Goal: Task Accomplishment & Management: Use online tool/utility

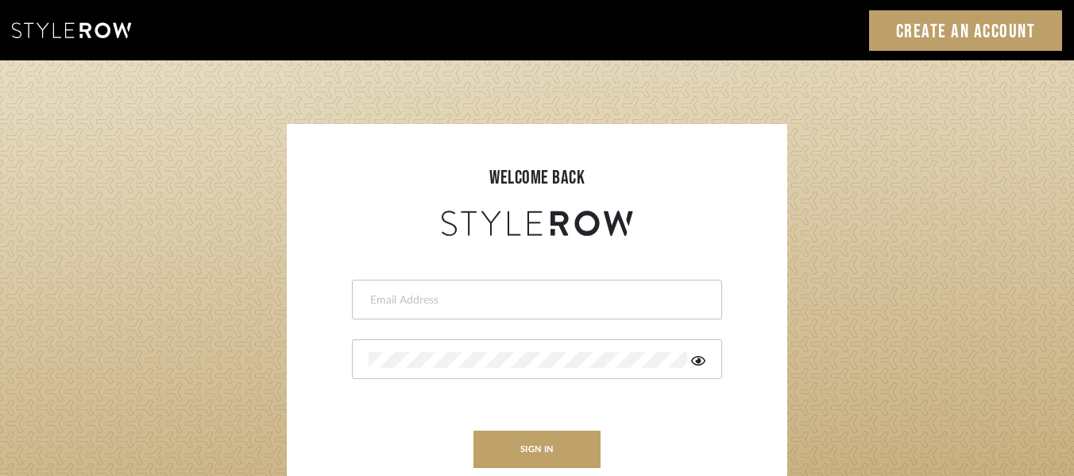
click at [603, 283] on form "This field is required This field is required sign in New to StyleRow? Sign Up" at bounding box center [537, 370] width 469 height 260
drag, startPoint x: 587, startPoint y: 299, endPoint x: 580, endPoint y: 307, distance: 11.3
click at [585, 300] on input "email" at bounding box center [534, 300] width 333 height 16
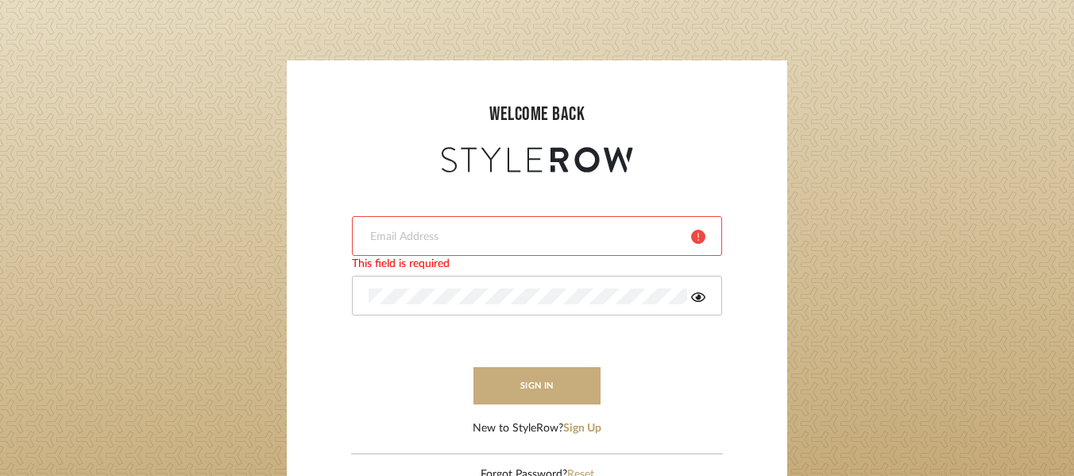
scroll to position [159, 0]
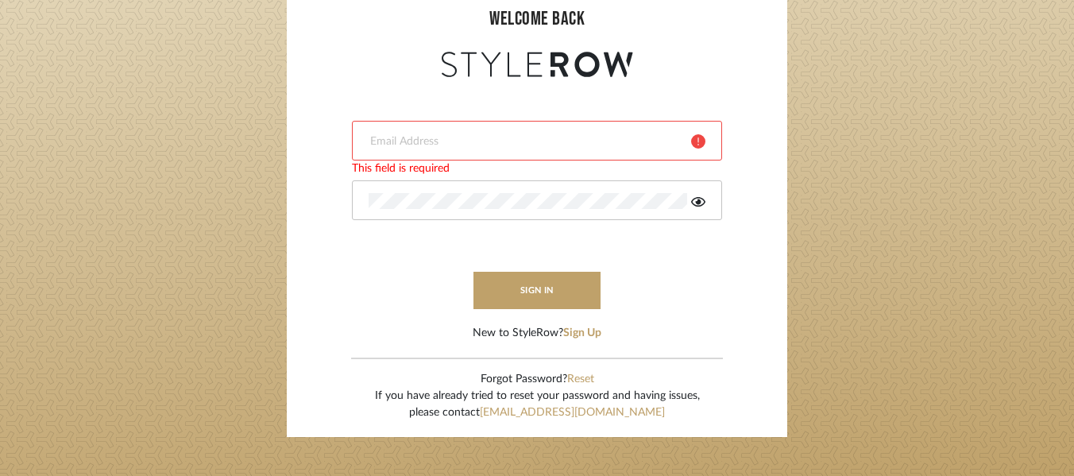
click at [398, 129] on div at bounding box center [537, 141] width 370 height 40
click at [434, 137] on input "email" at bounding box center [523, 141] width 310 height 16
type input "Accounting Manager"
click at [554, 303] on button "sign in" at bounding box center [536, 290] width 127 height 37
drag, startPoint x: 632, startPoint y: 145, endPoint x: 589, endPoint y: 144, distance: 42.9
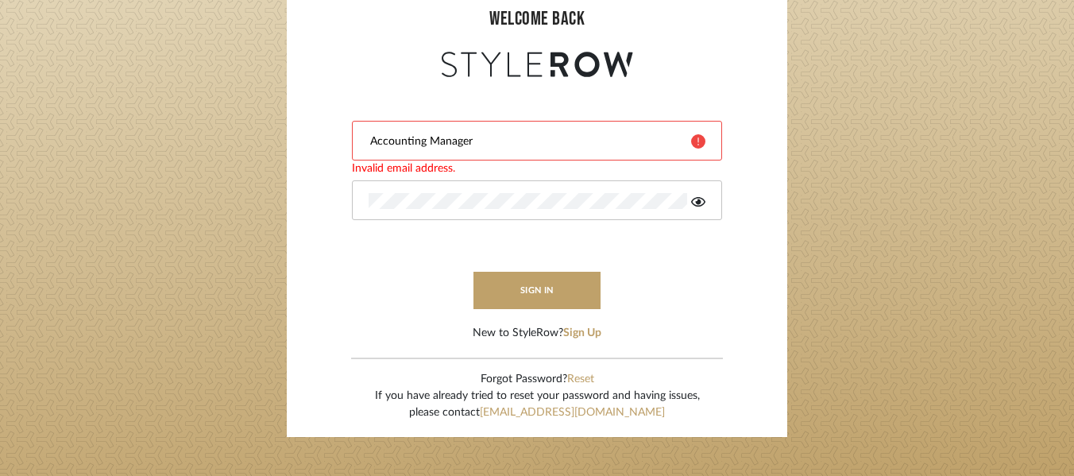
click at [632, 145] on input "Accounting Manager" at bounding box center [523, 141] width 310 height 16
drag, startPoint x: 536, startPoint y: 141, endPoint x: 132, endPoint y: 125, distance: 404.5
click at [132, 125] on login-page "welcome back Accounting Manager Invalid email address. sign in New to StyleRow?…" at bounding box center [537, 189] width 1074 height 575
type input "ad@dbcsadvisory.com"
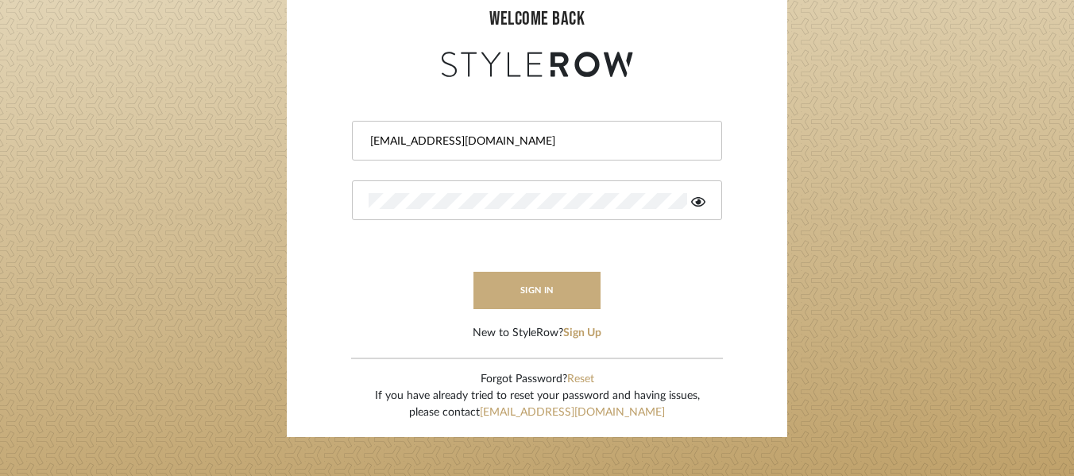
click at [537, 281] on button "sign in" at bounding box center [536, 290] width 127 height 37
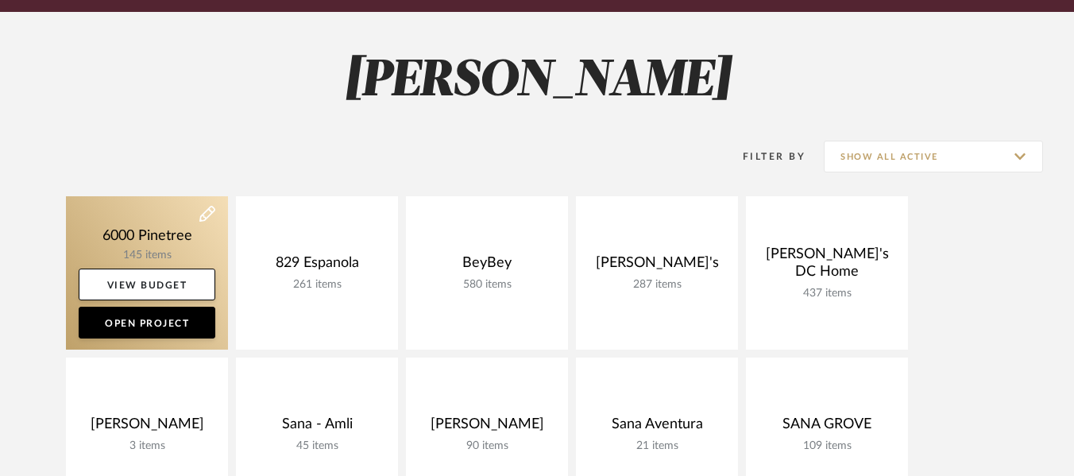
scroll to position [397, 0]
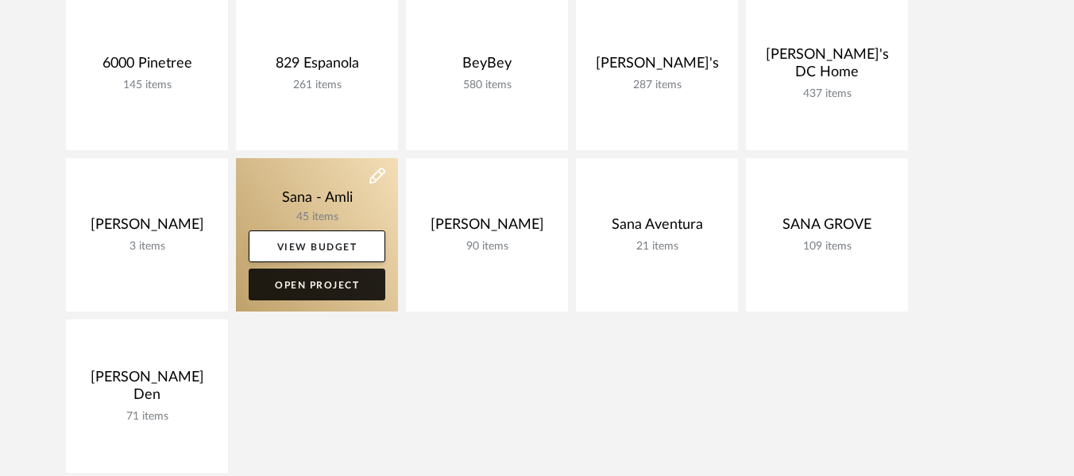
click at [264, 274] on link "Open Project" at bounding box center [317, 284] width 137 height 32
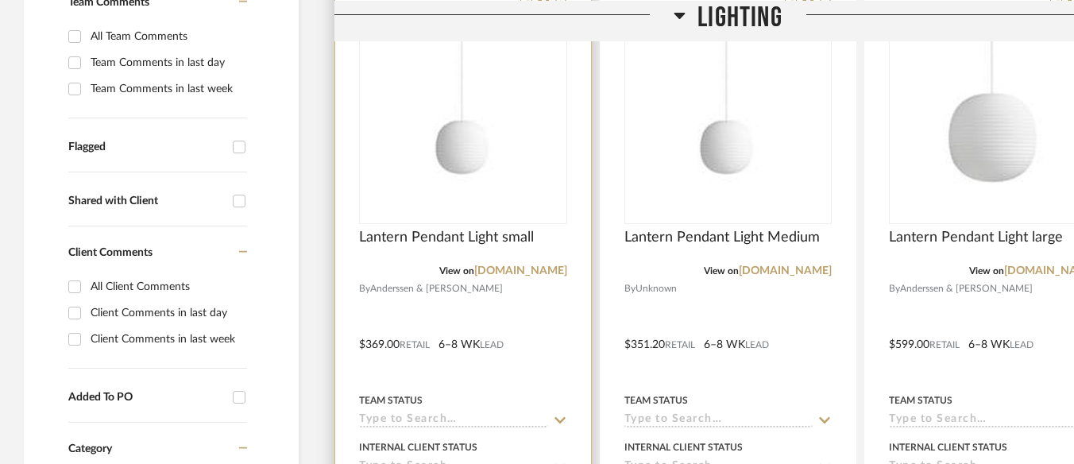
scroll to position [476, 0]
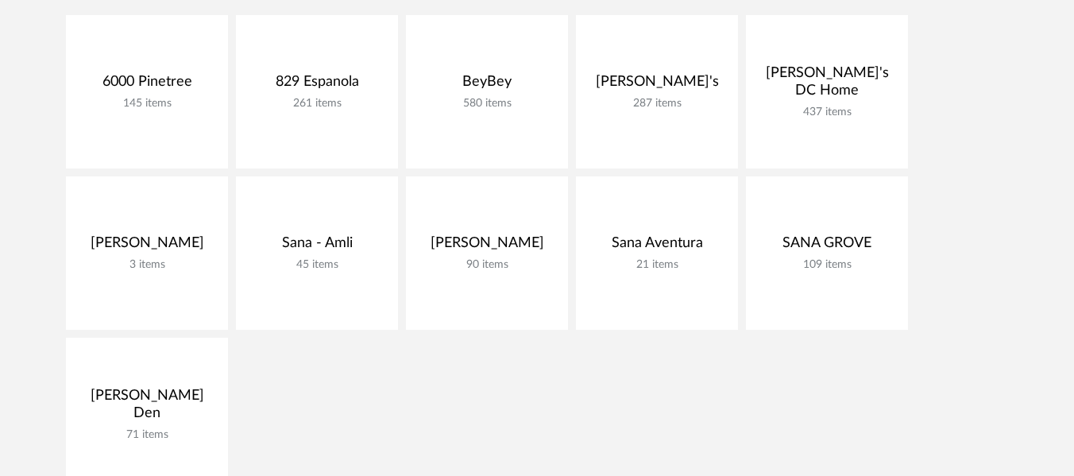
scroll to position [492, 0]
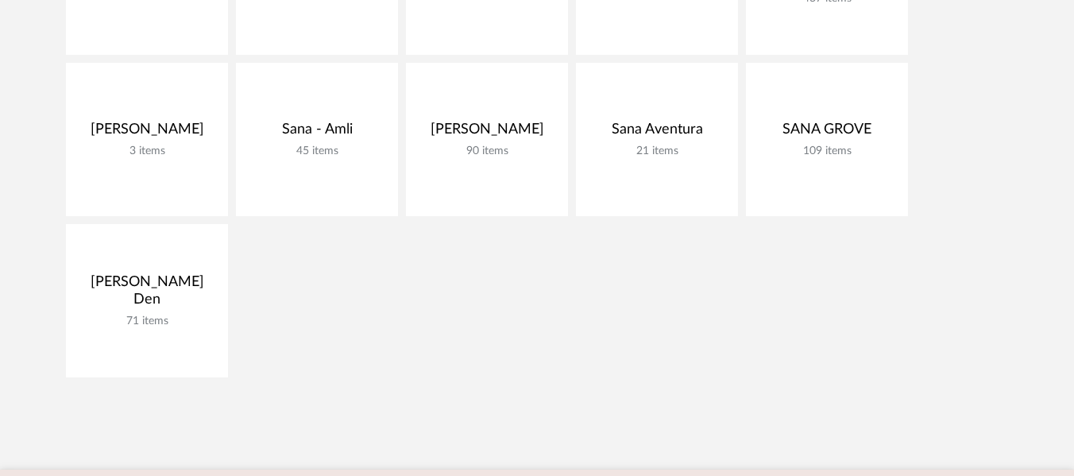
click at [693, 362] on div "6000 Pinetree 145 items View Budget Open Project 829 Espanola 261 items View Bu…" at bounding box center [537, 144] width 1074 height 484
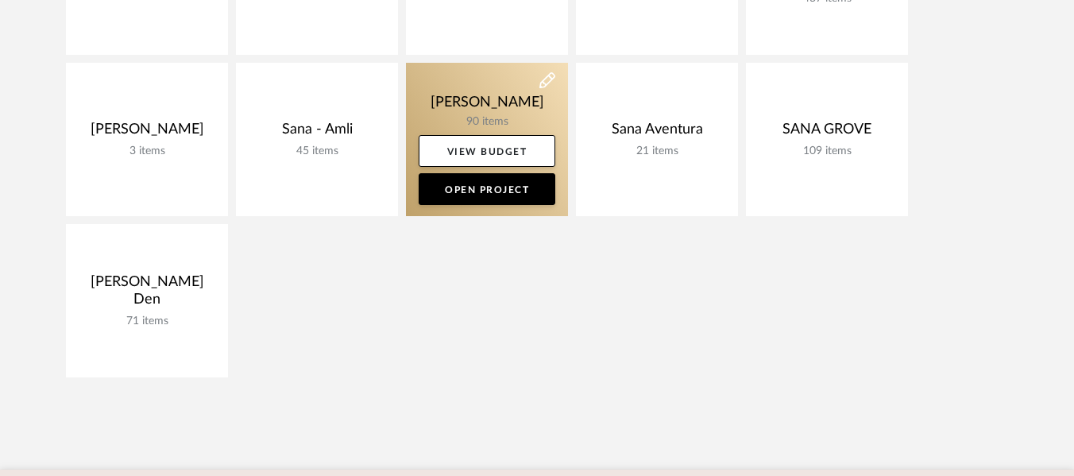
click at [451, 126] on link at bounding box center [487, 139] width 162 height 153
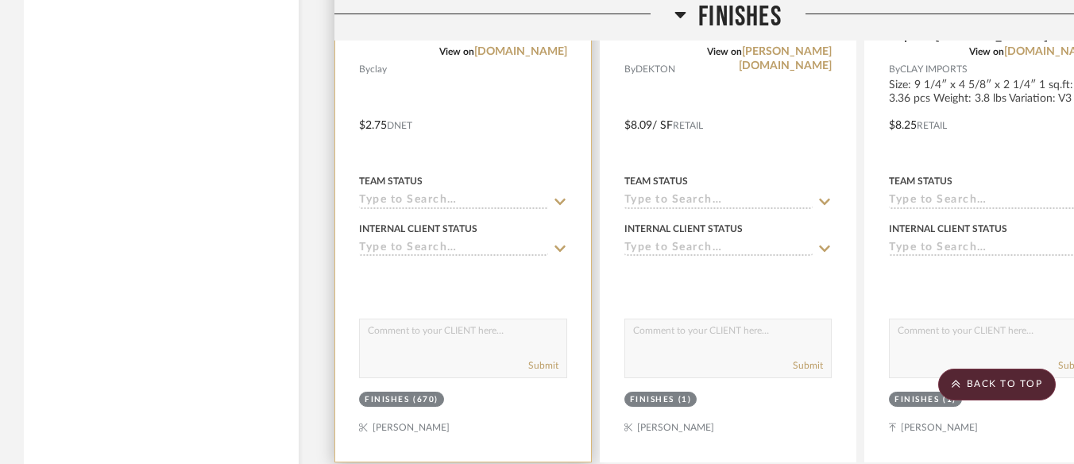
scroll to position [8179, 0]
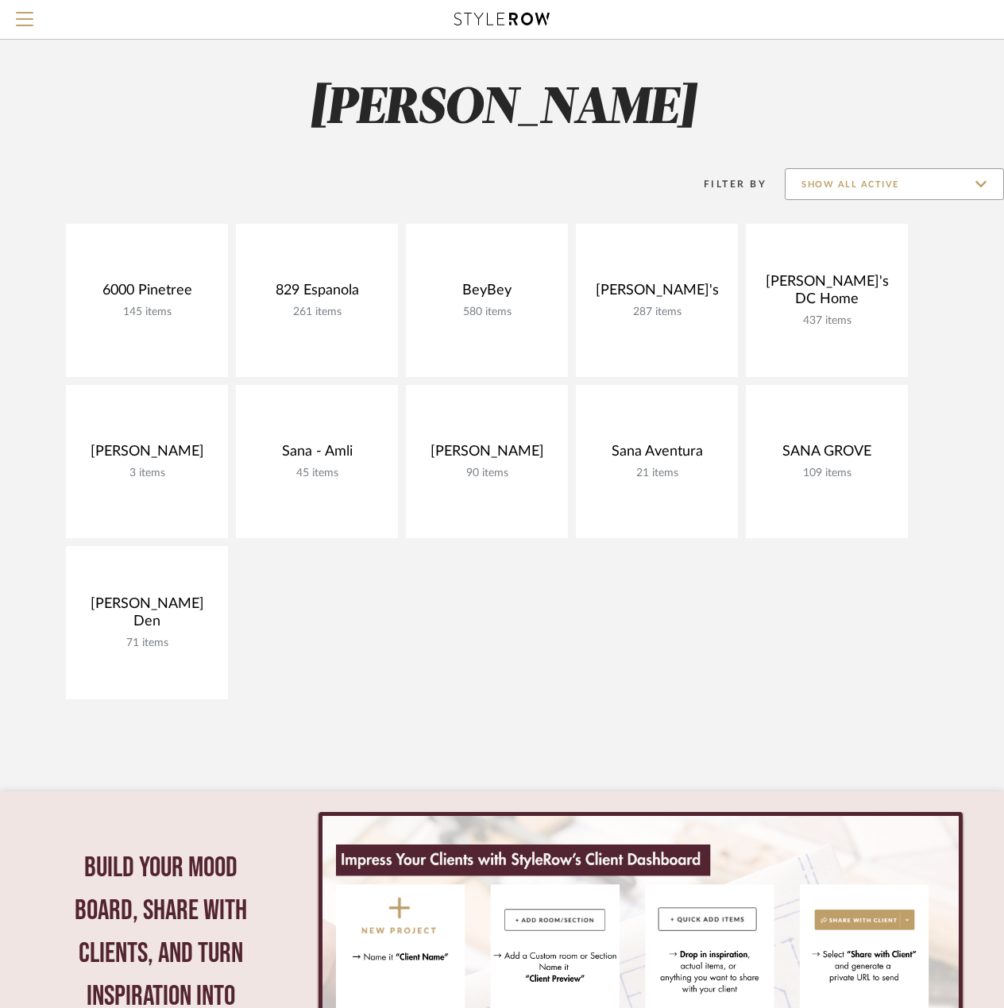
click at [889, 187] on input "Show All Active" at bounding box center [894, 184] width 219 height 32
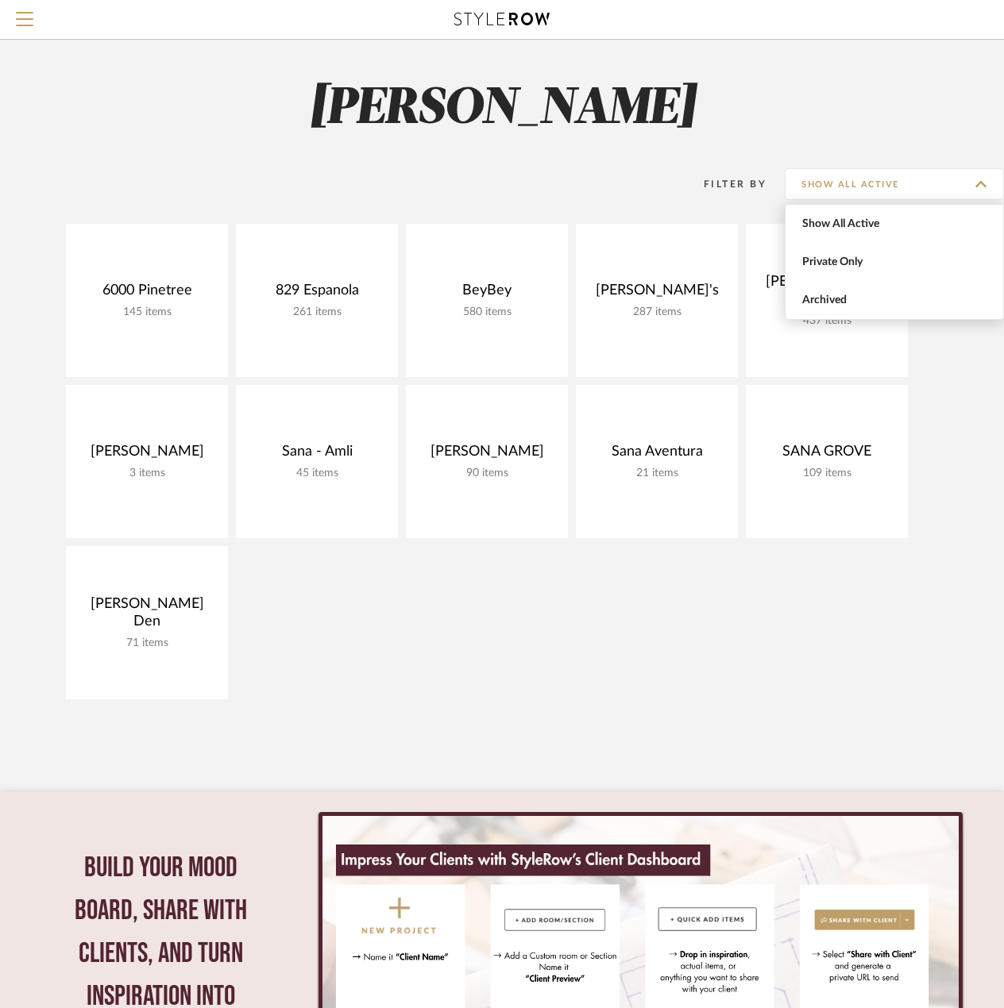
drag, startPoint x: 988, startPoint y: 529, endPoint x: 1010, endPoint y: 521, distance: 23.6
click at [989, 475] on div "6000 Pinetree 145 items View Budget Open Project 829 Espanola 261 items View Bu…" at bounding box center [502, 466] width 1004 height 484
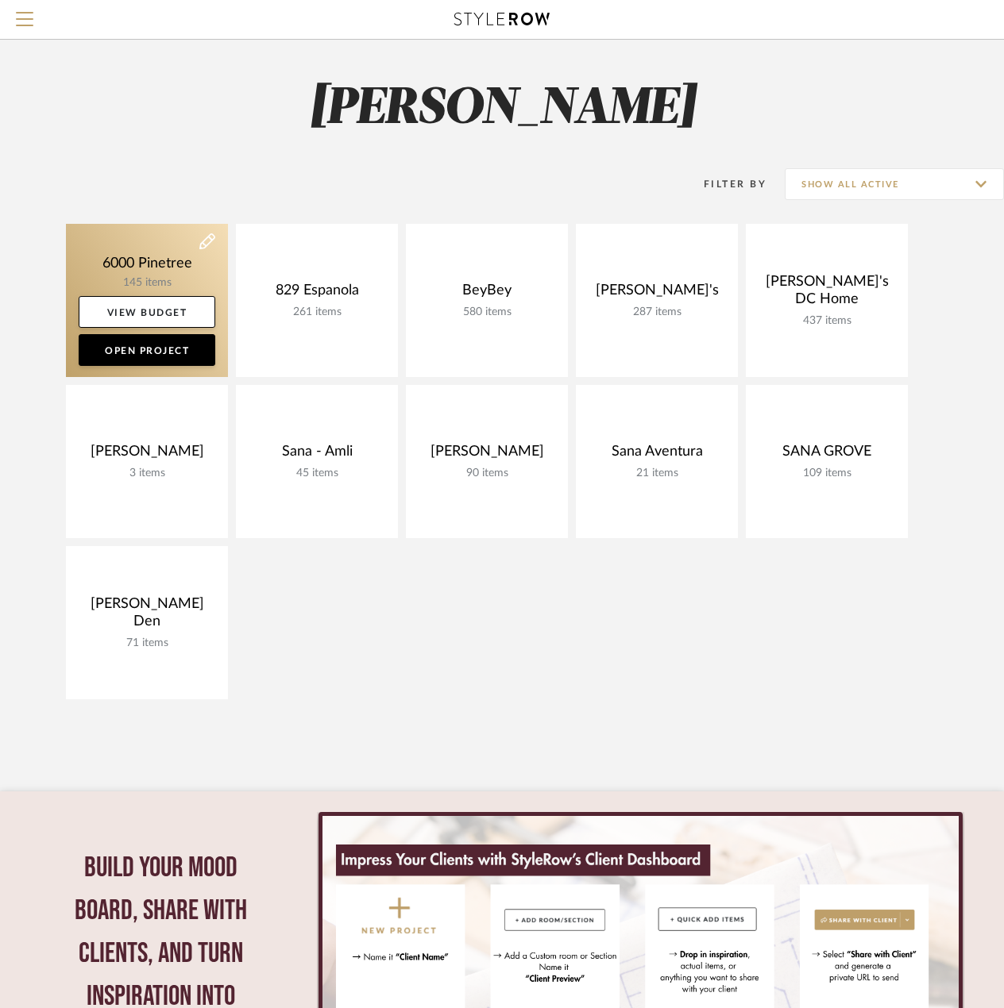
click at [168, 264] on link at bounding box center [147, 300] width 162 height 153
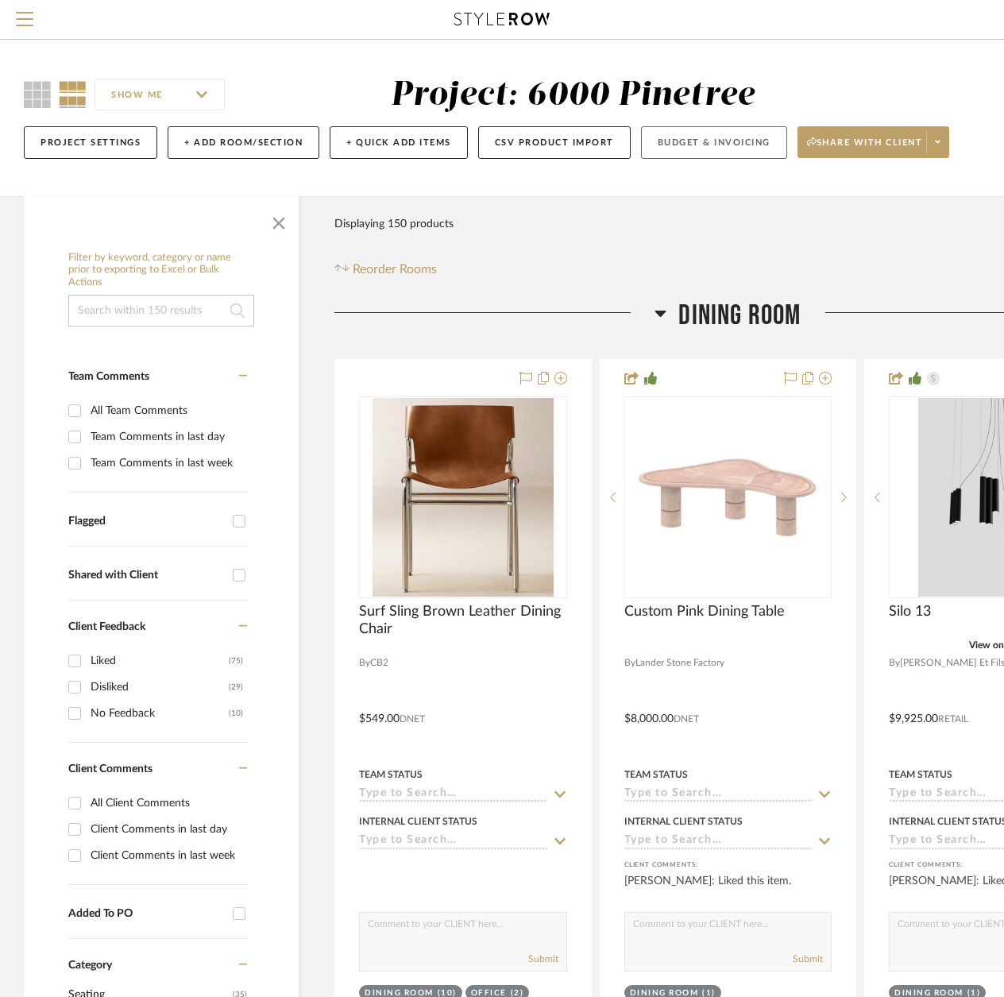
click at [705, 147] on button "Budget & Invoicing" at bounding box center [714, 142] width 146 height 33
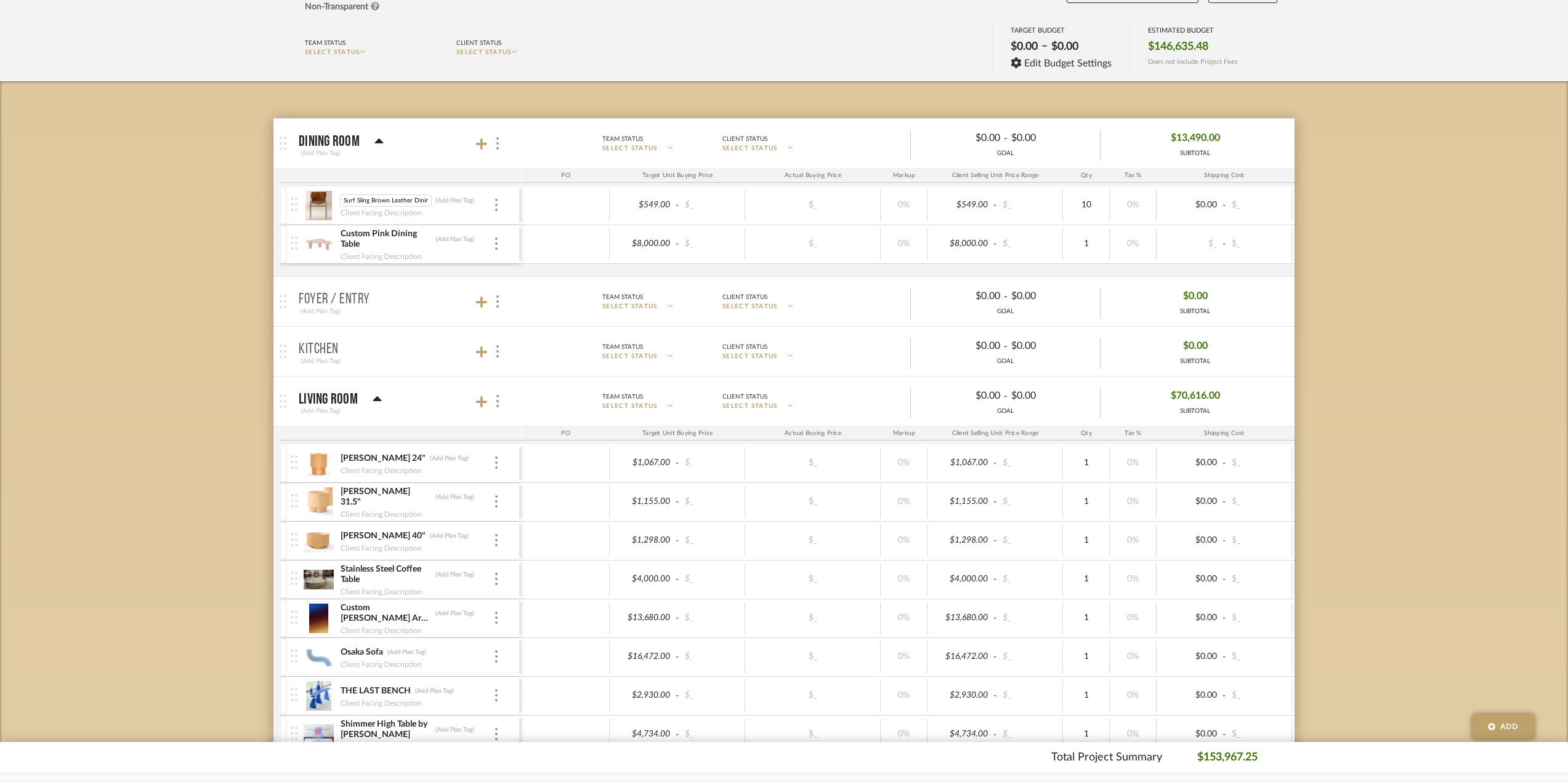
scroll to position [0, 17]
click at [500, 202] on div "Surf Sling Brown Leather Dining Chair Surf Sling Brown Leather Dining Chair (Ad…" at bounding box center [405, 205] width 229 height 38
click at [576, 212] on div at bounding box center [566, 205] width 88 height 32
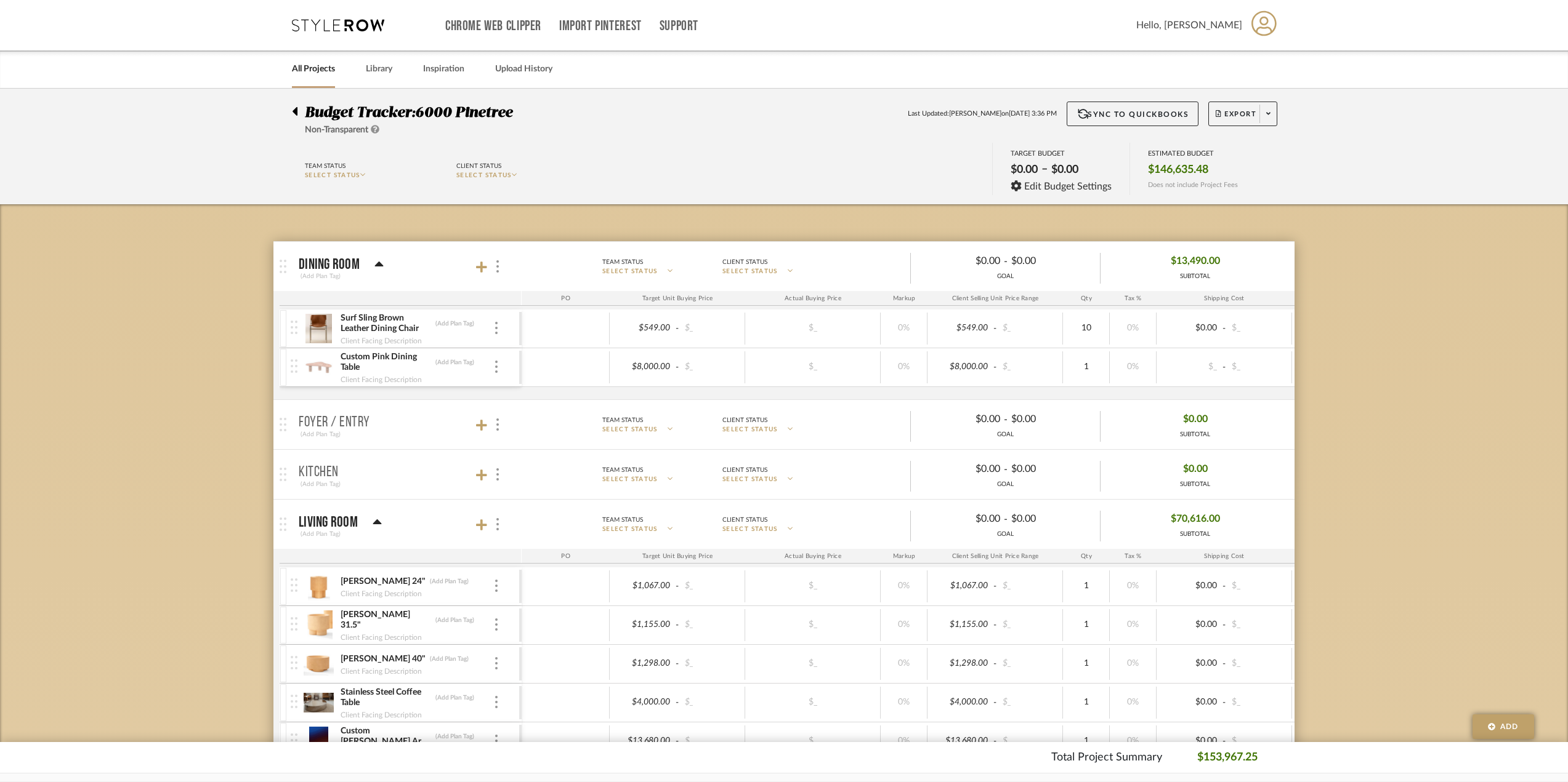
click at [300, 111] on div at bounding box center [298, 109] width 13 height 15
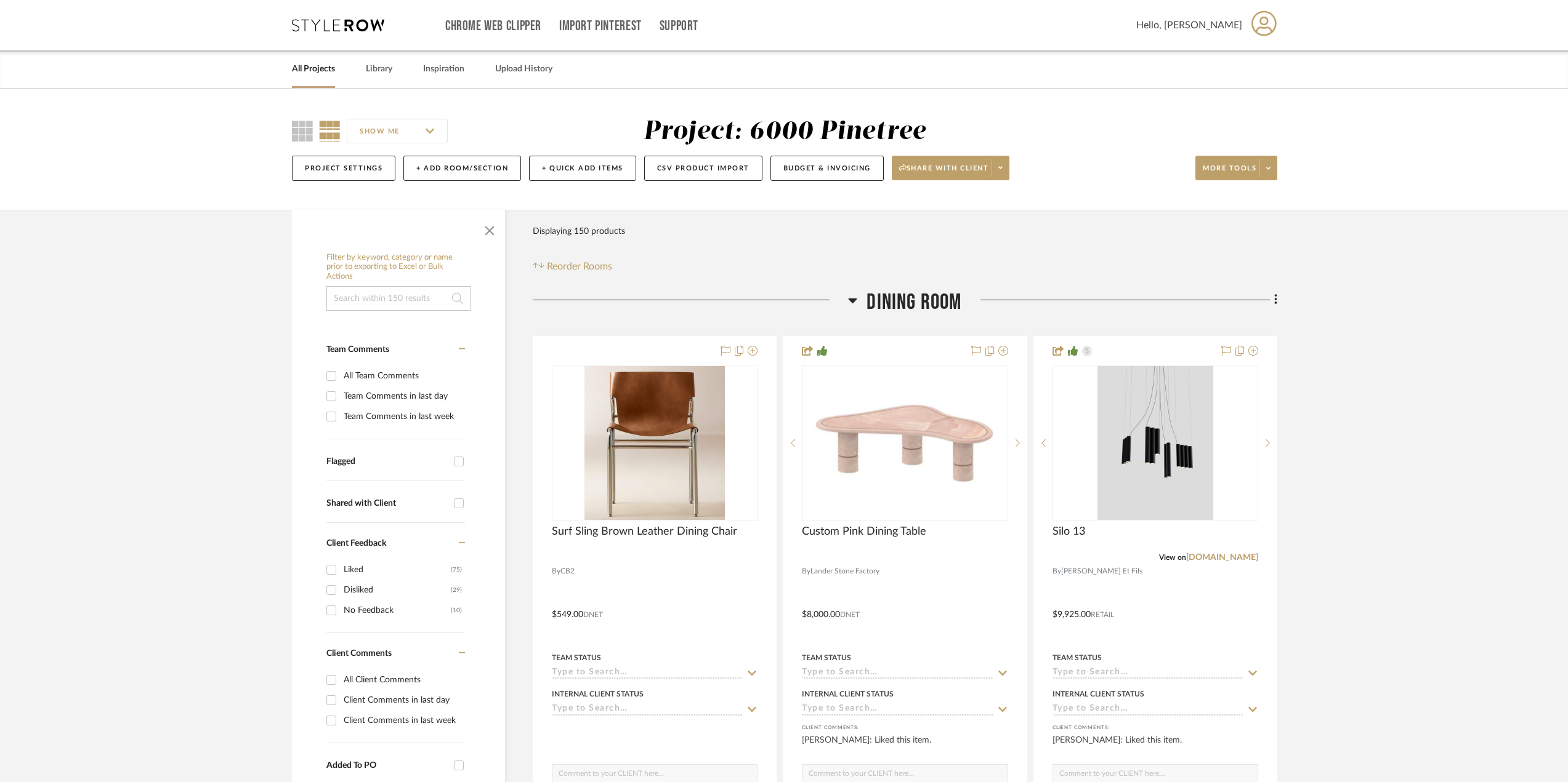
drag, startPoint x: 123, startPoint y: 305, endPoint x: 178, endPoint y: 298, distance: 55.4
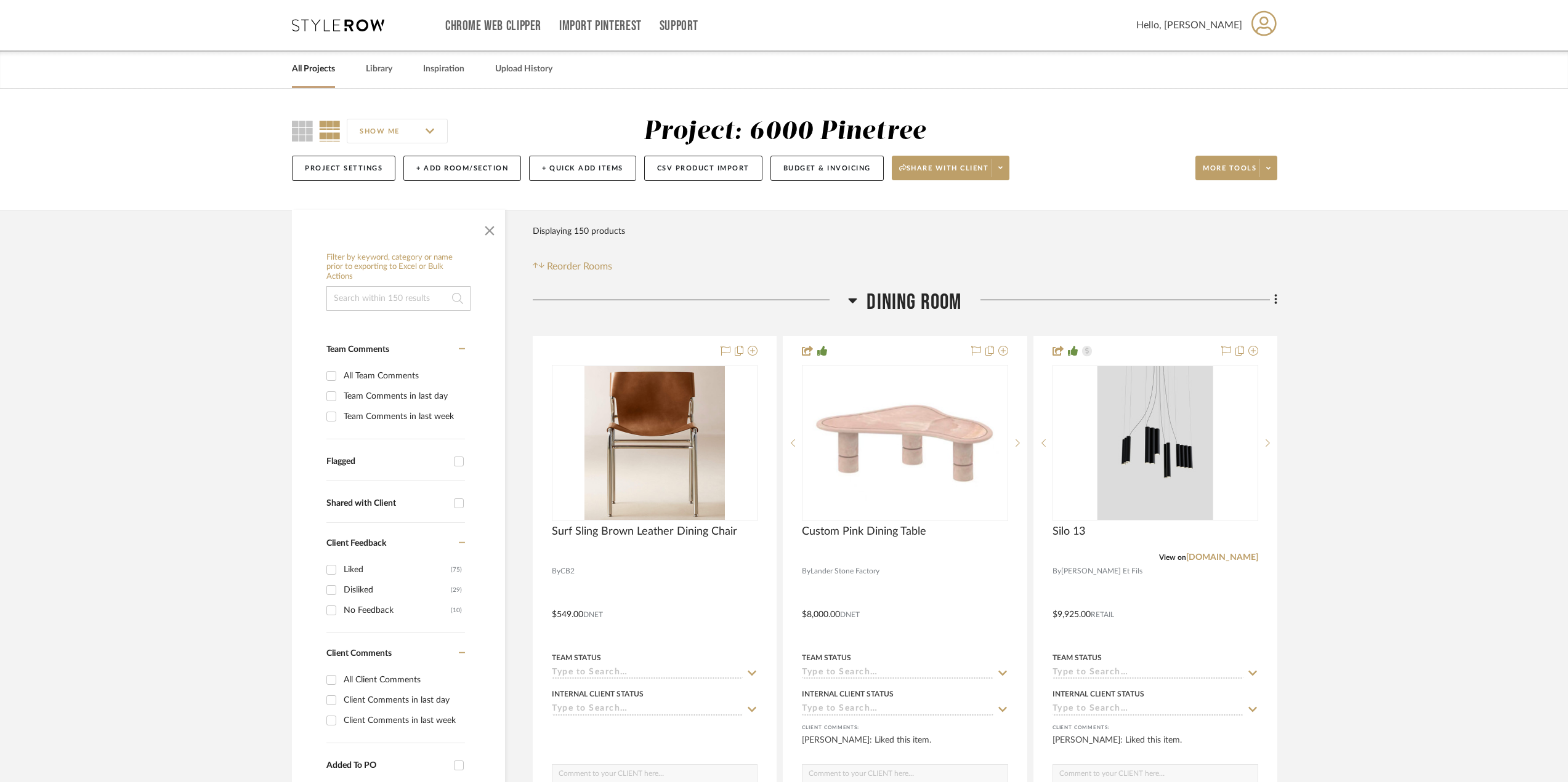
click at [313, 64] on link "All Projects" at bounding box center [313, 69] width 43 height 16
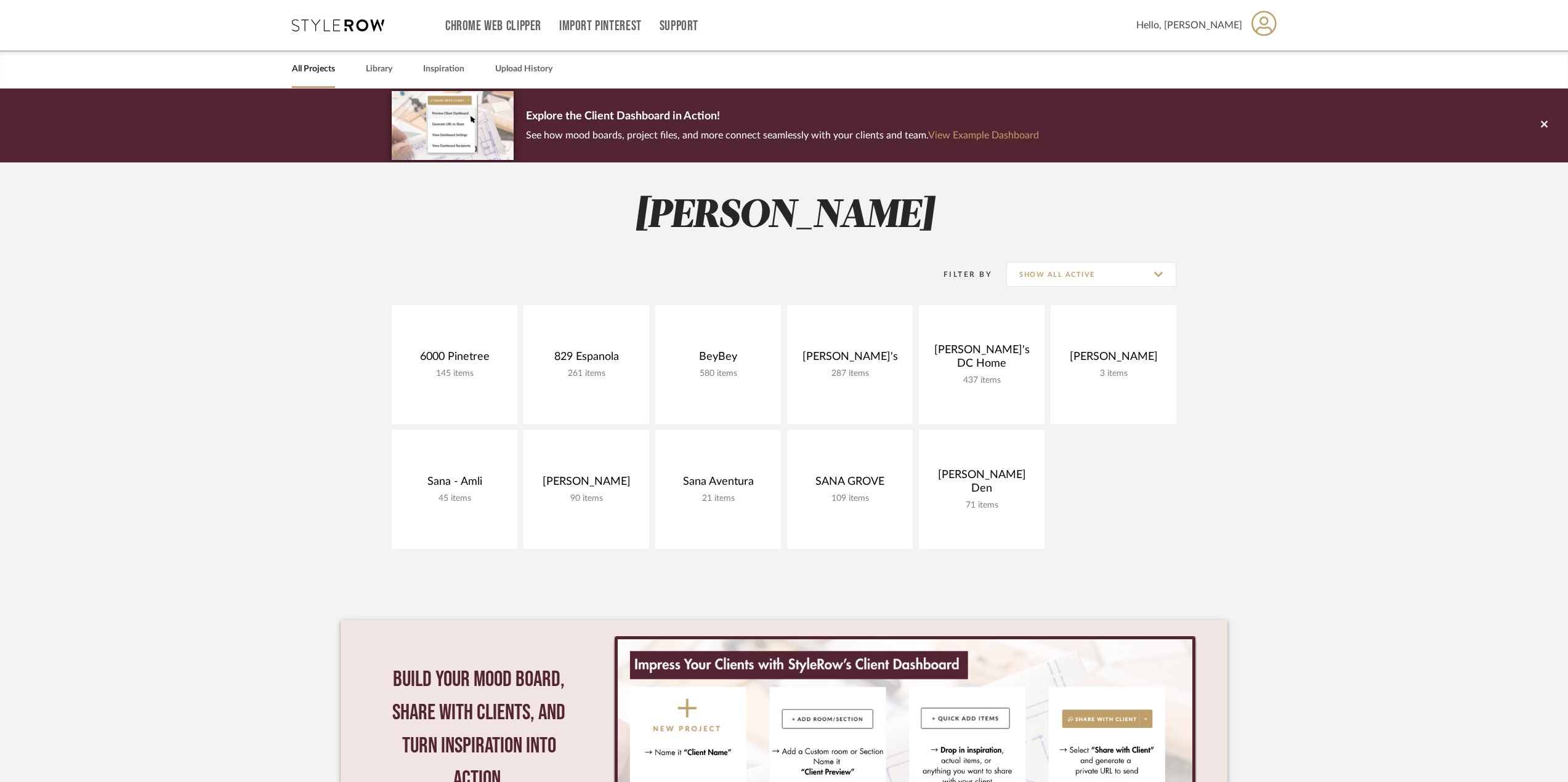
click at [841, 368] on project-collections "Explore the Client Dashboard in Action! See how mood boards, project files, and…" at bounding box center [784, 489] width 1568 height 801
click at [200, 212] on project-collections "Explore the Client Dashboard in Action! See how mood boards, project files, and…" at bounding box center [784, 489] width 1568 height 801
drag, startPoint x: 914, startPoint y: 491, endPoint x: 933, endPoint y: 484, distance: 20.2
click at [841, 368] on div "6000 Pinetree 145 items View Budget Open Project 829 Espanola 261 items View Bu…" at bounding box center [783, 430] width 886 height 250
click at [841, 368] on link at bounding box center [982, 489] width 126 height 119
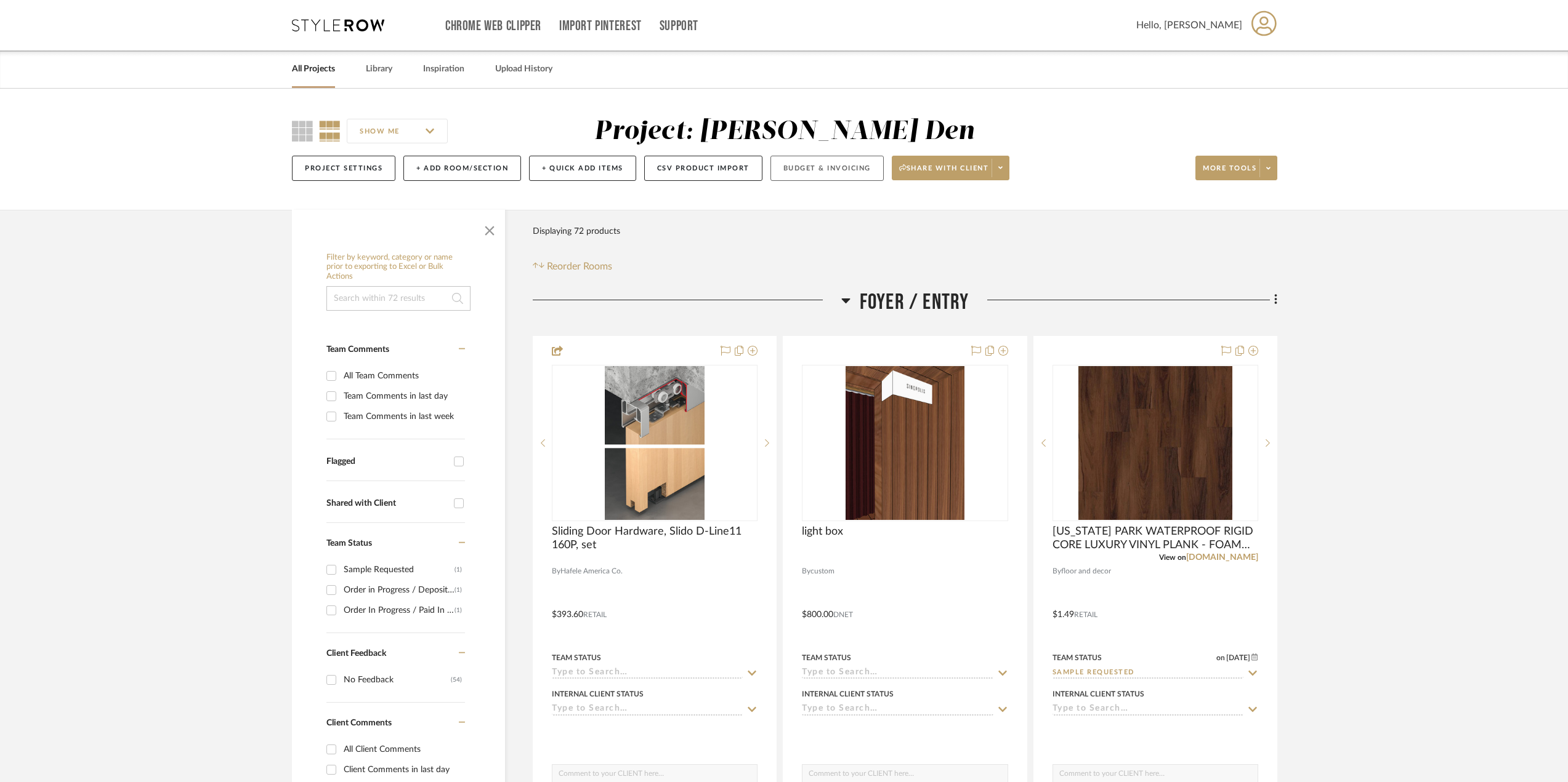
click at [839, 167] on button "Budget & Invoicing" at bounding box center [827, 168] width 113 height 26
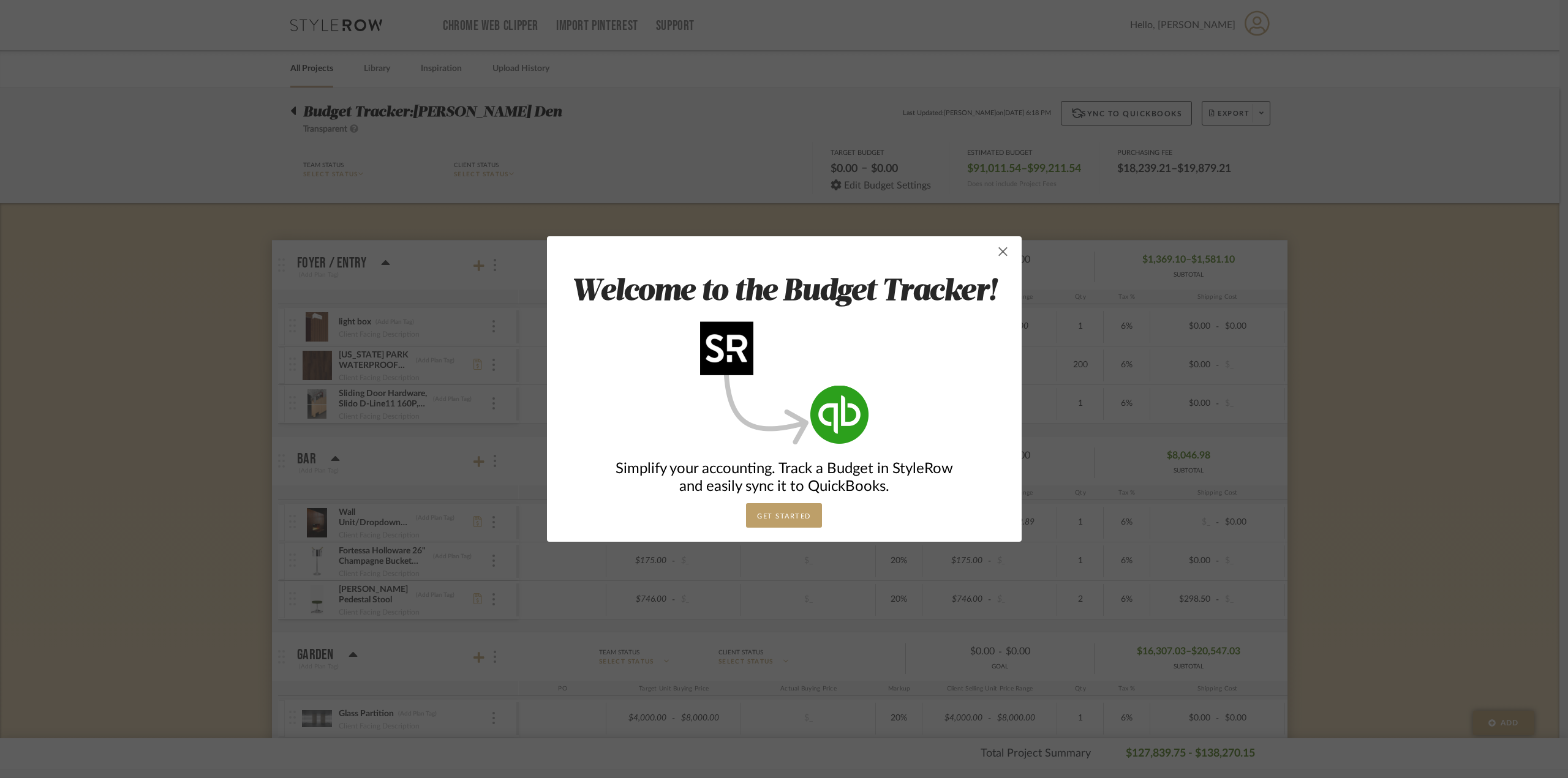
click at [836, 251] on span "button" at bounding box center [1003, 251] width 25 height 25
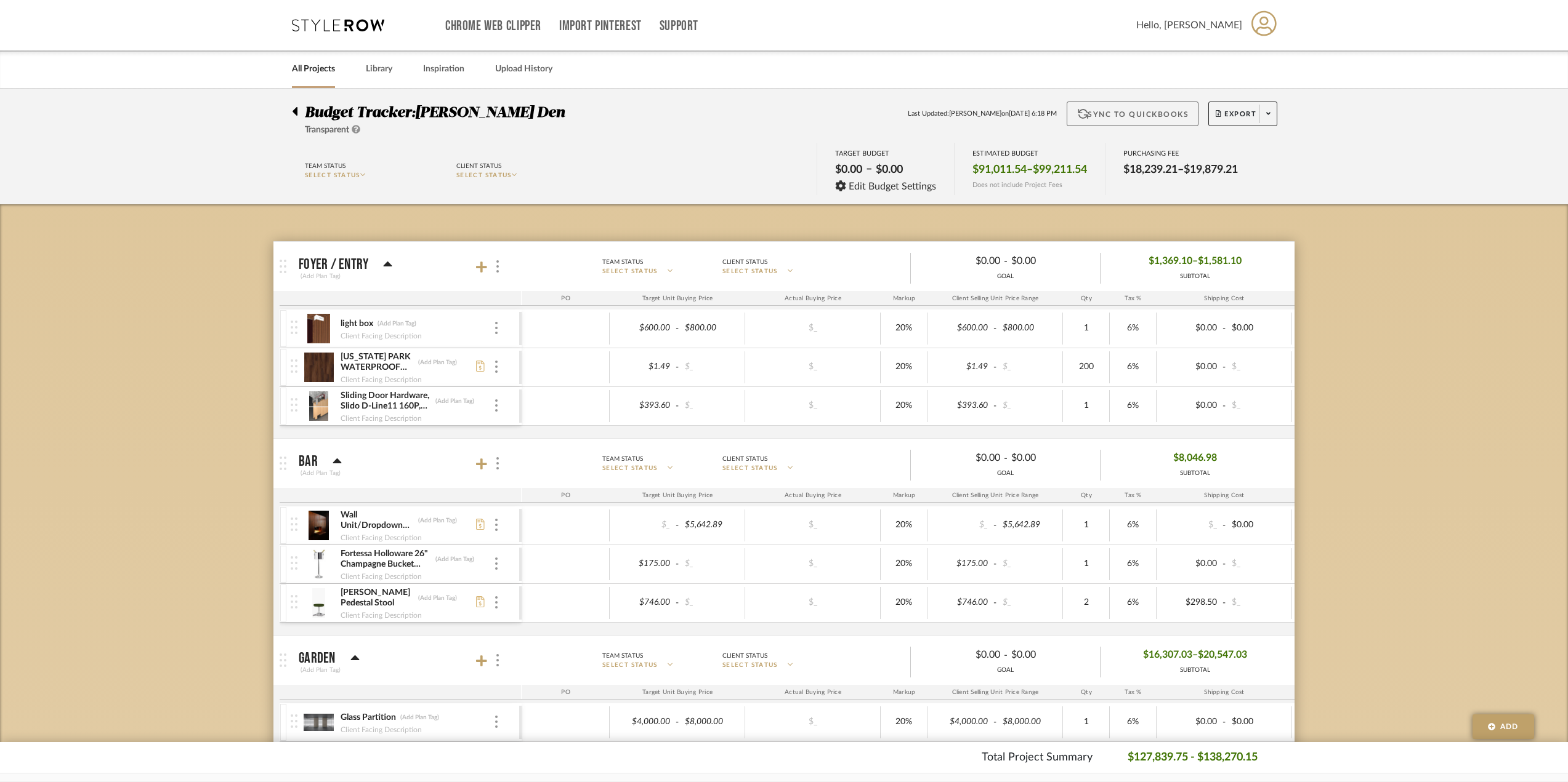
click at [841, 109] on button "Sync to QuickBooks" at bounding box center [1132, 114] width 133 height 25
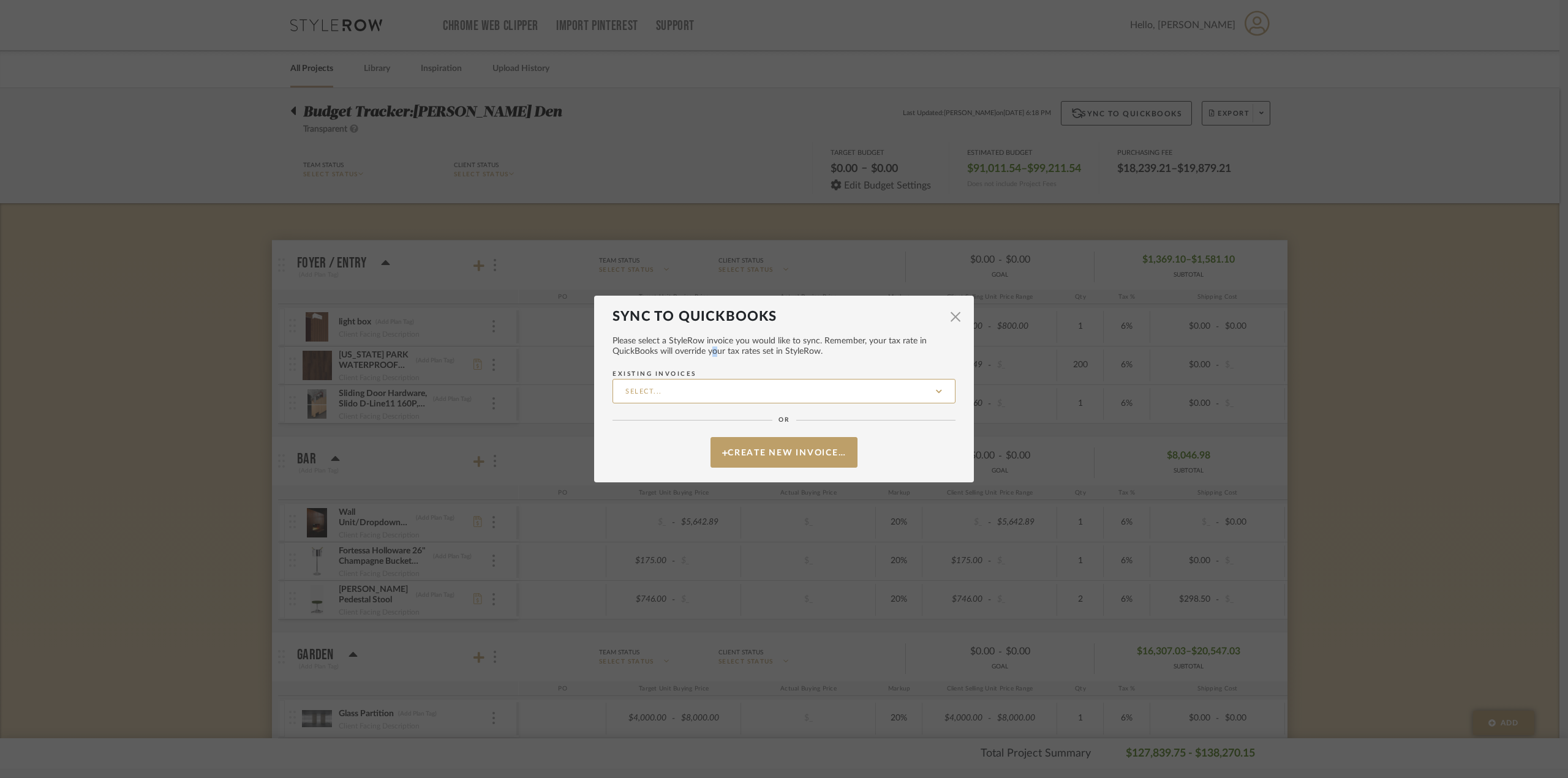
drag, startPoint x: 710, startPoint y: 359, endPoint x: 712, endPoint y: 373, distance: 14.1
click at [712, 362] on mat-dialog-content "Please select a StyleRow invoice you would like to sync. Remember, your tax rat…" at bounding box center [784, 396] width 343 height 144
click at [713, 366] on input "Existing Invoices" at bounding box center [784, 392] width 343 height 25
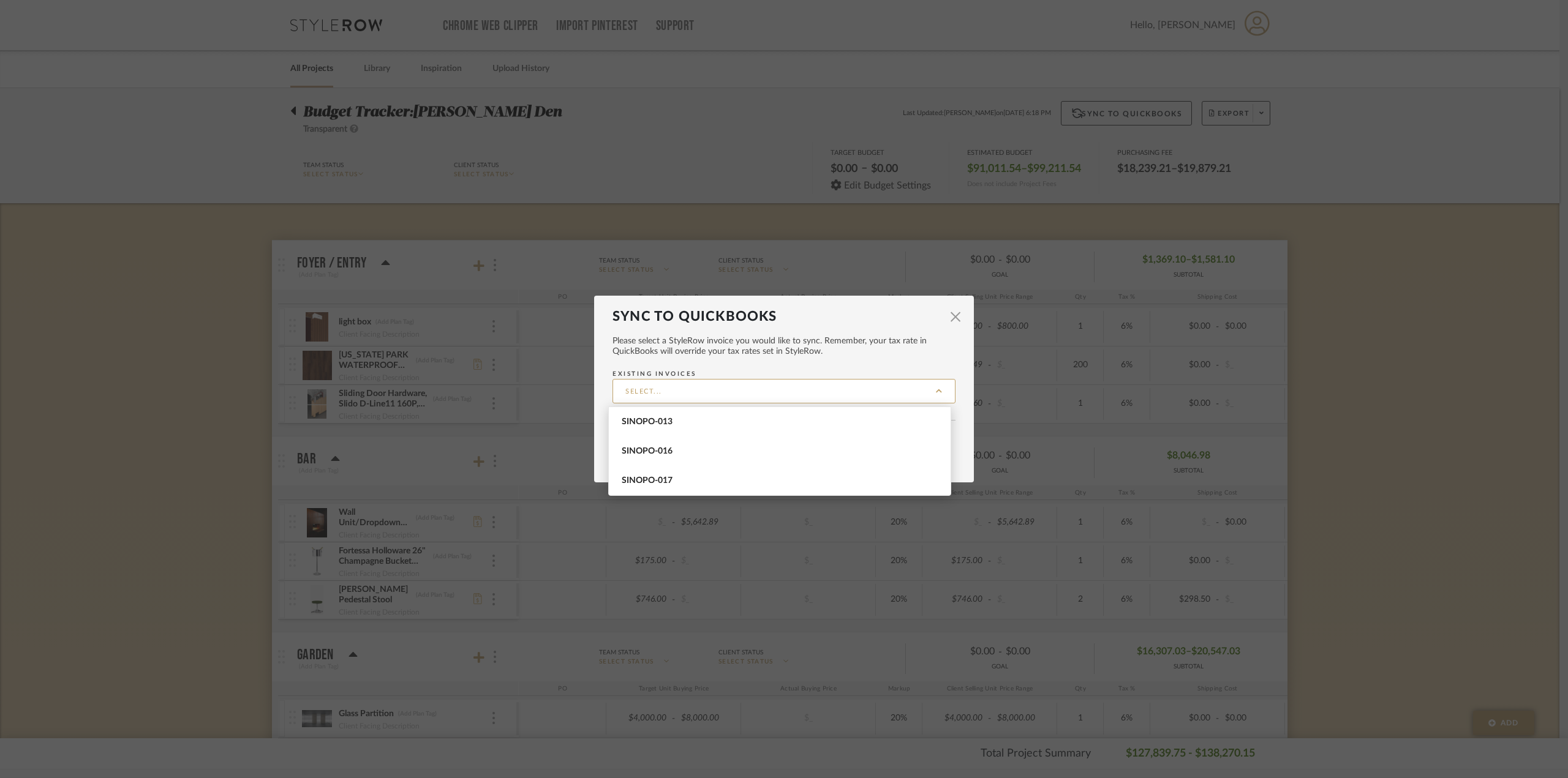
click at [828, 359] on mat-dialog-content "Please select a StyleRow invoice you would like to sync. Remember, your tax rat…" at bounding box center [784, 396] width 343 height 144
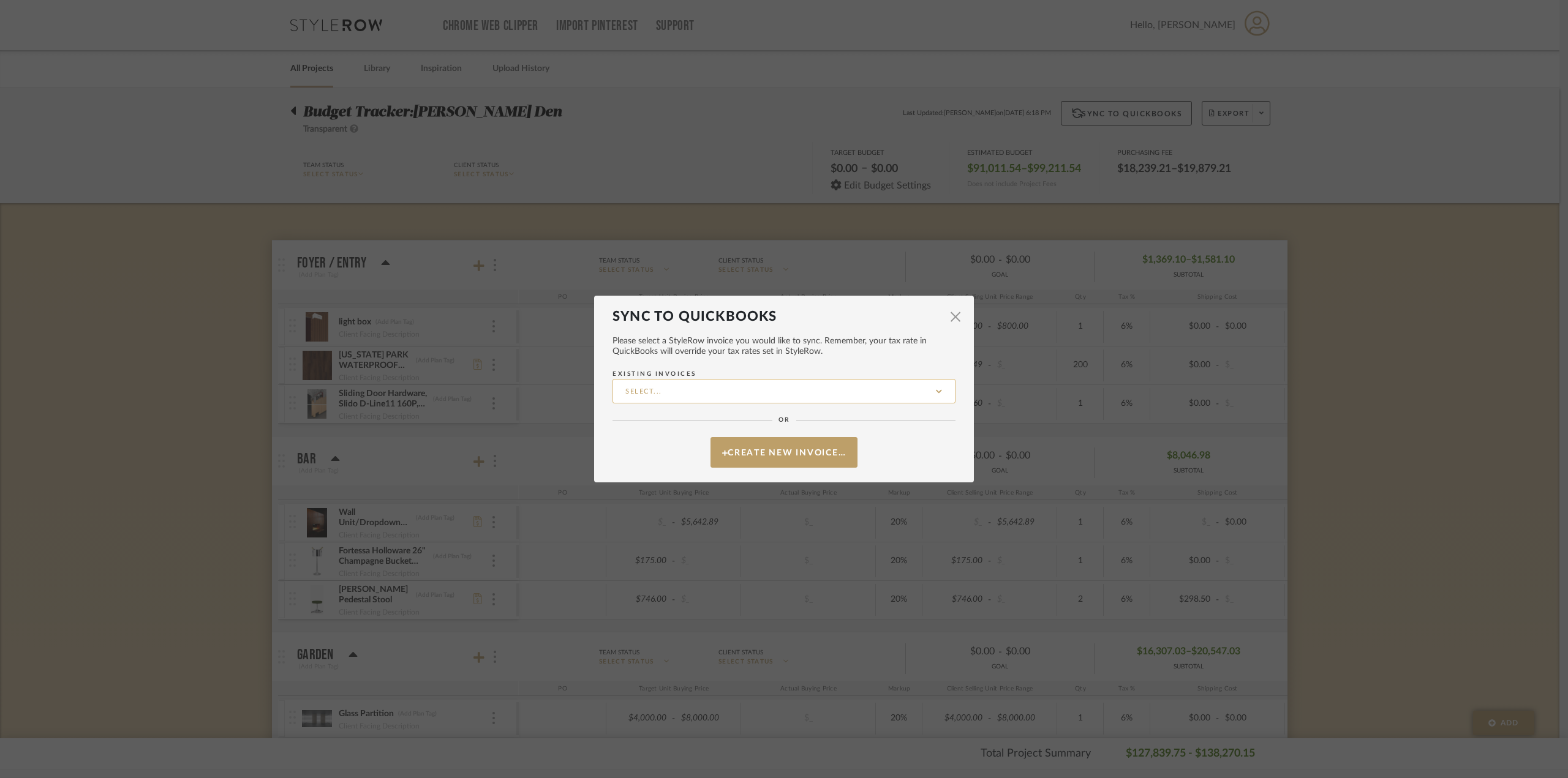
click at [836, 366] on input "Existing Invoices" at bounding box center [784, 392] width 343 height 25
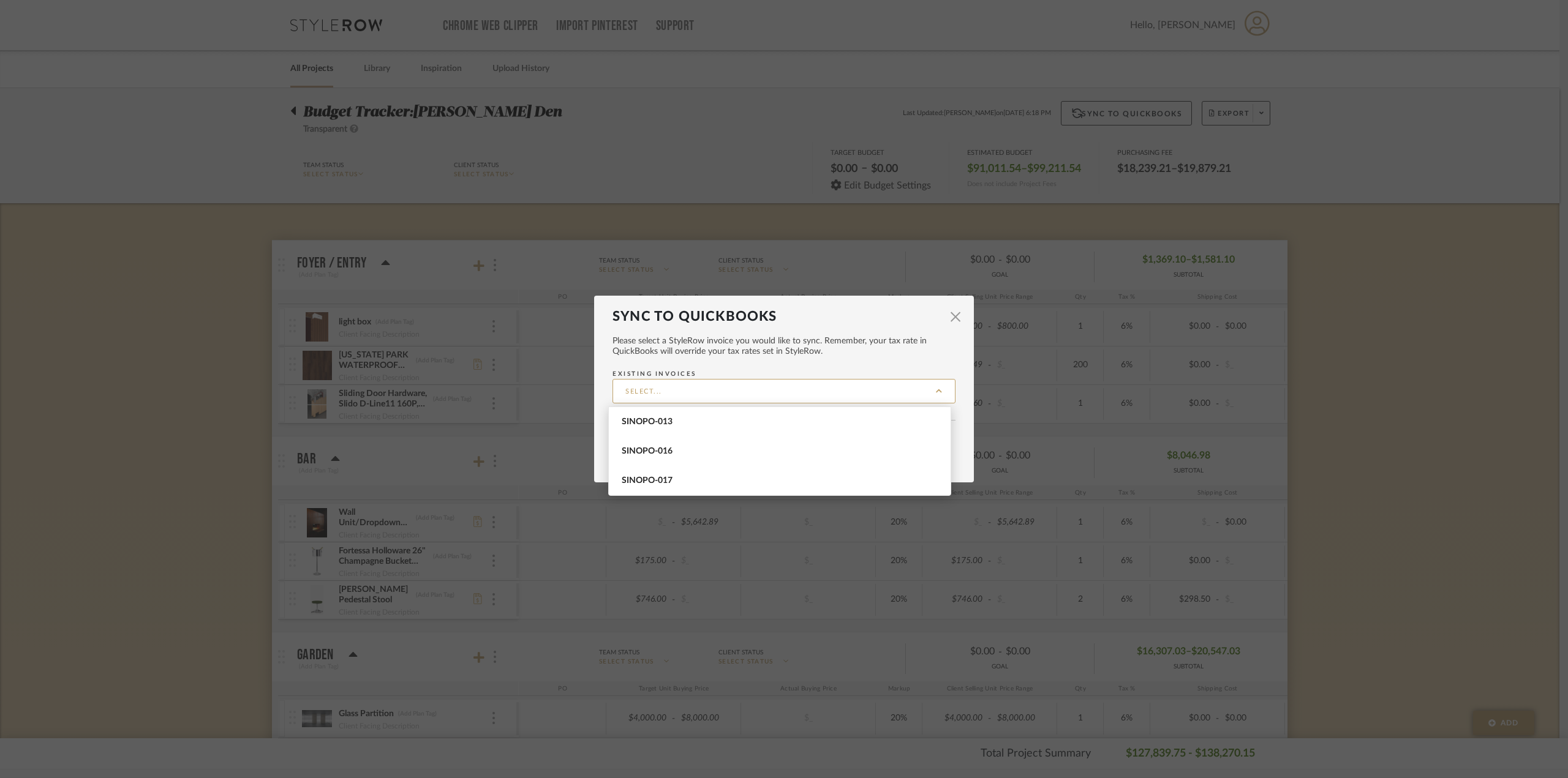
drag, startPoint x: 836, startPoint y: 344, endPoint x: 918, endPoint y: 327, distance: 83.7
click at [836, 343] on span "Please select a StyleRow invoice you would like to sync. Remember, your tax rat…" at bounding box center [784, 346] width 343 height 21
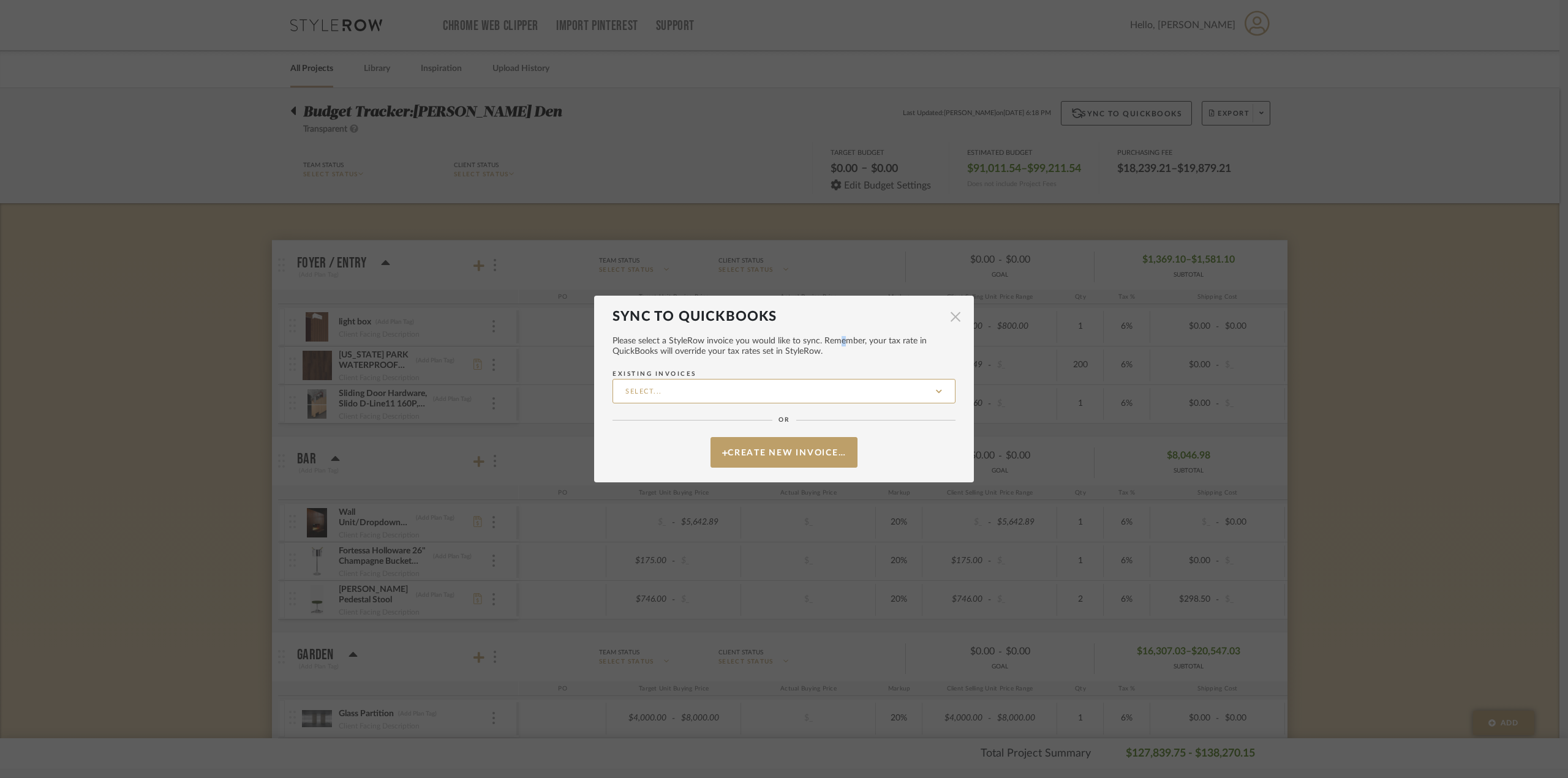
click at [836, 315] on span "button" at bounding box center [956, 317] width 25 height 25
